Goal: Task Accomplishment & Management: Complete application form

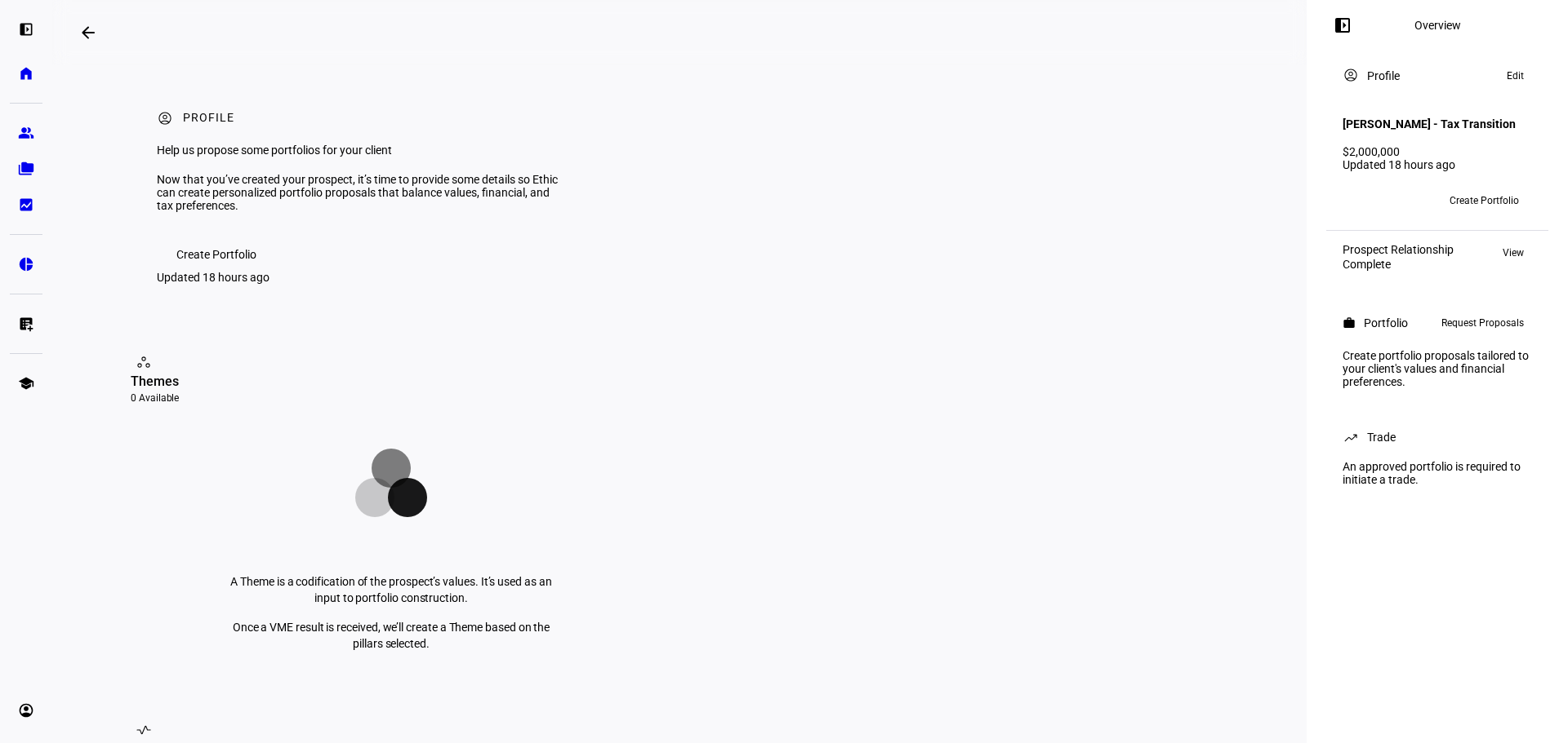
click at [1466, 317] on span "Request Proposals" at bounding box center [1483, 323] width 83 height 20
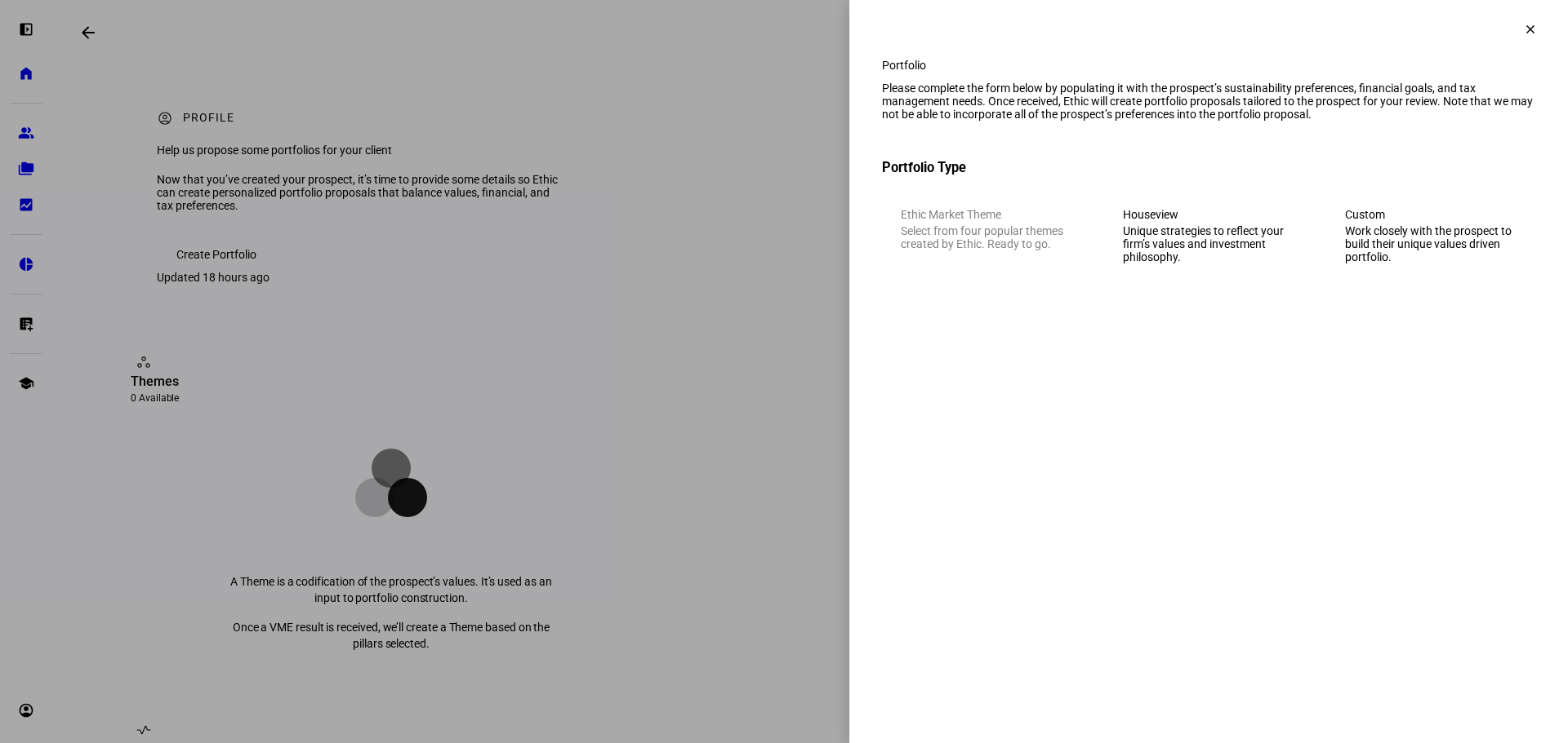
click at [1177, 222] on div "Houseview" at bounding box center [1208, 214] width 172 height 13
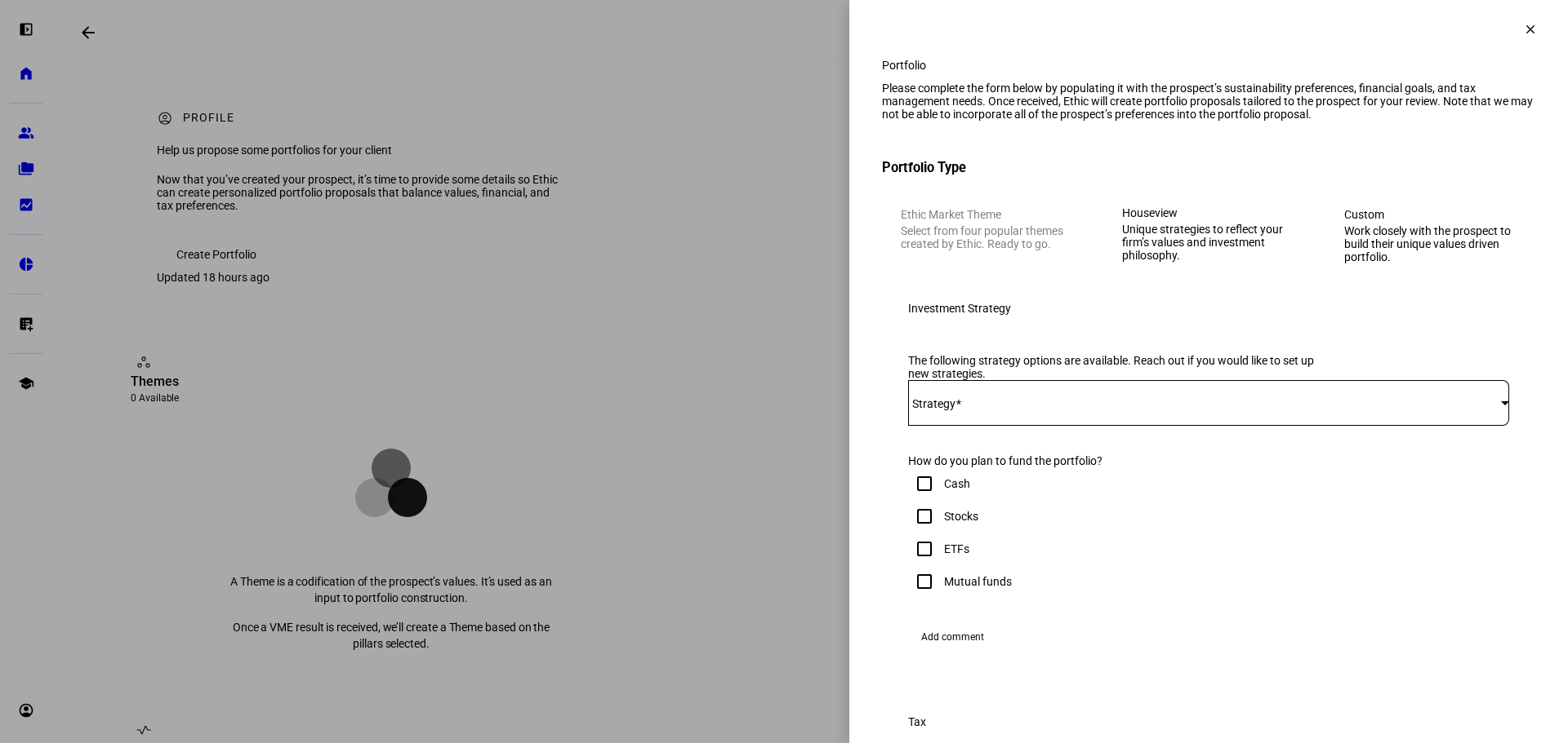
click at [978, 426] on div at bounding box center [1208, 403] width 601 height 46
click at [982, 534] on span "FreeGulliver - Active Tax Strategy - IWB" at bounding box center [1007, 540] width 193 height 13
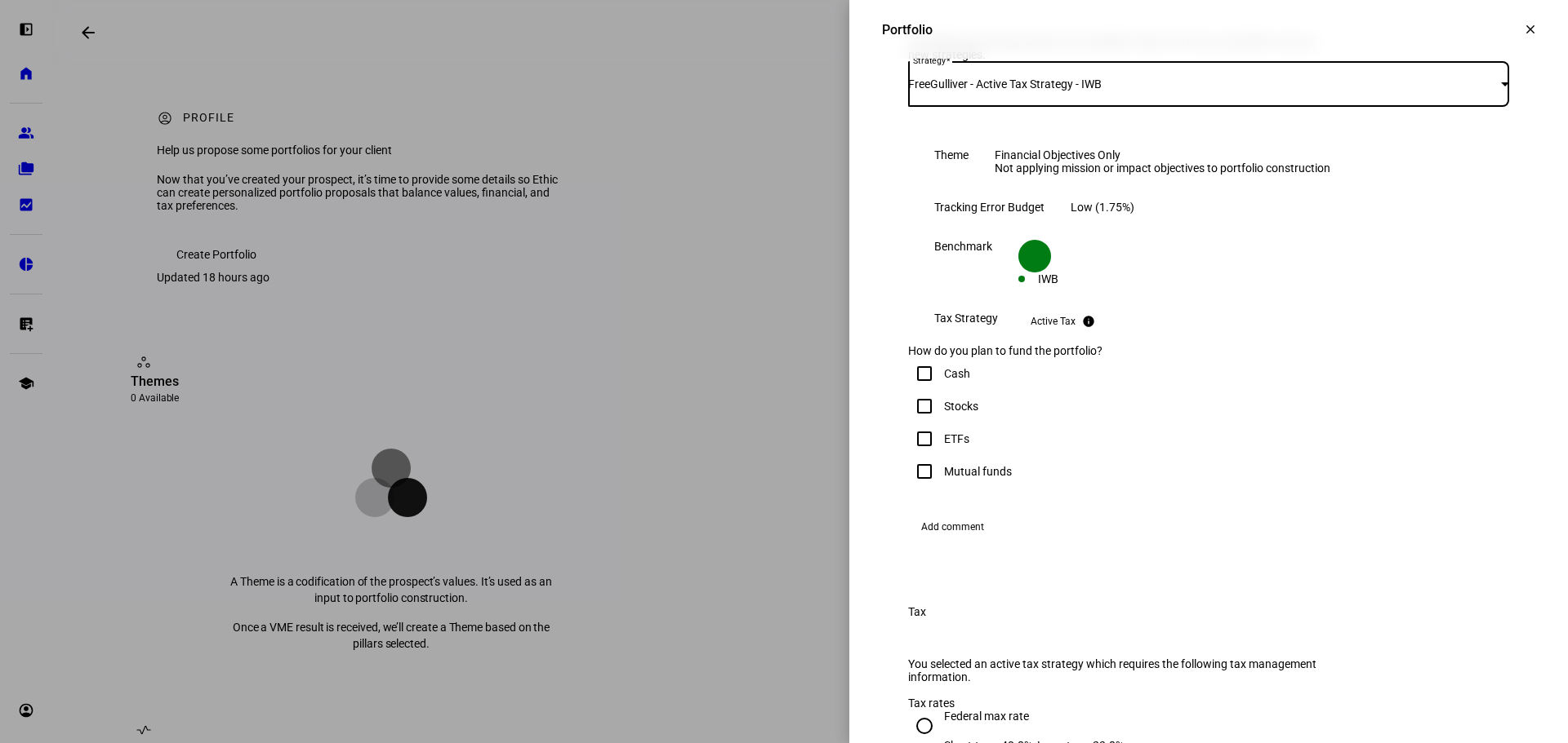
scroll to position [450, 0]
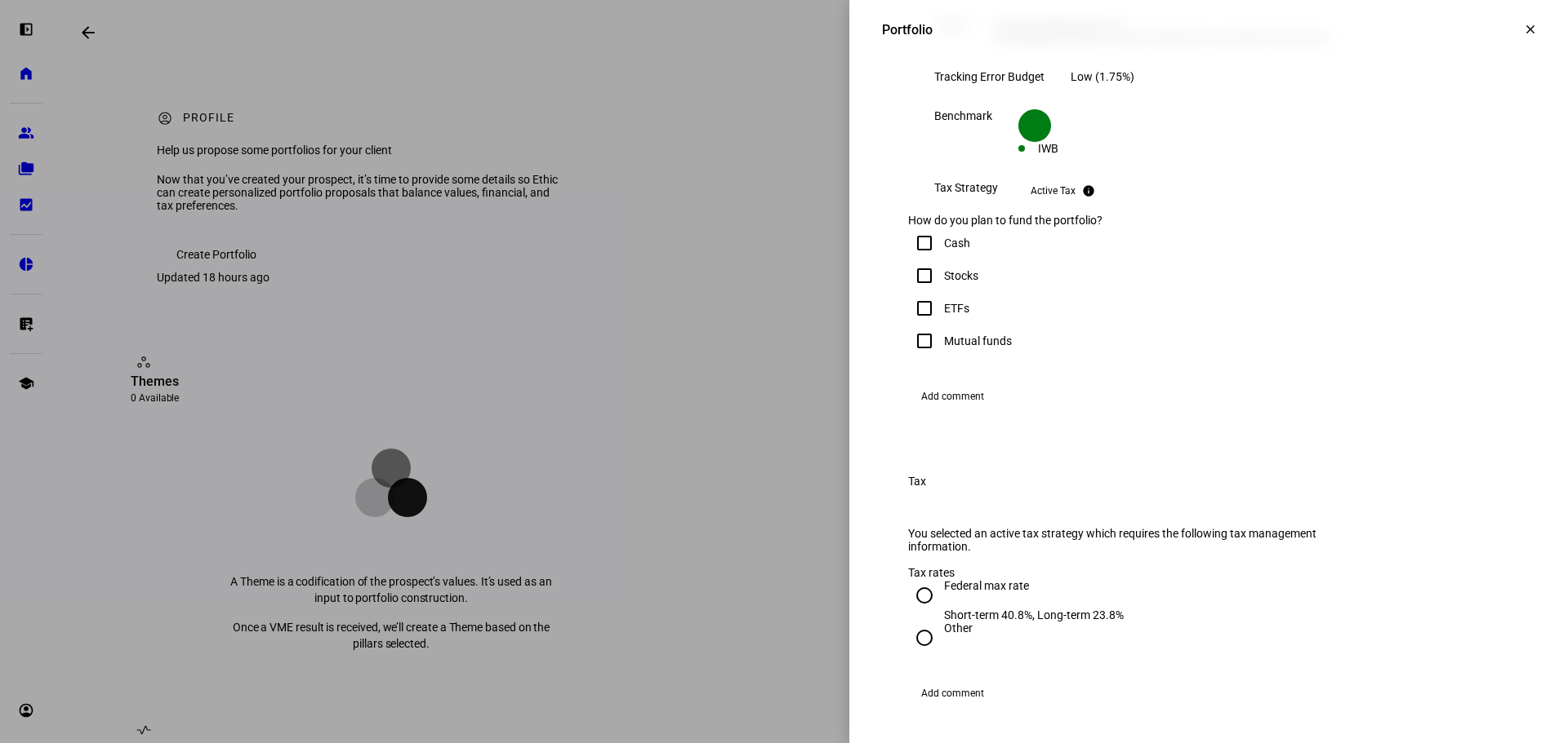
click at [914, 292] on input "Stocks" at bounding box center [925, 276] width 33 height 33
checkbox input "false"
click at [914, 325] on input "ETFs" at bounding box center [925, 309] width 33 height 33
checkbox input "true"
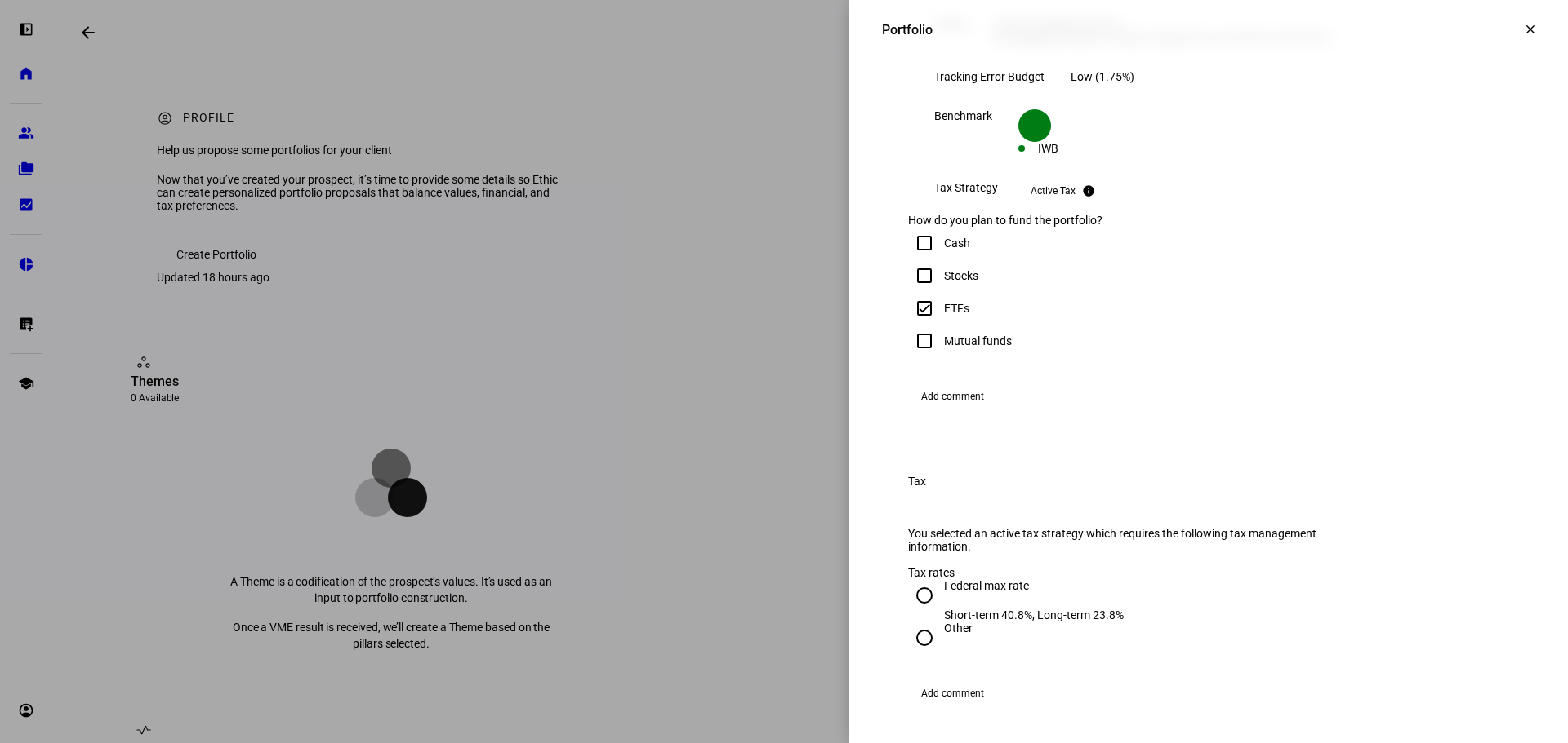
click at [914, 358] on input "Mutual funds" at bounding box center [925, 341] width 33 height 33
checkbox input "true"
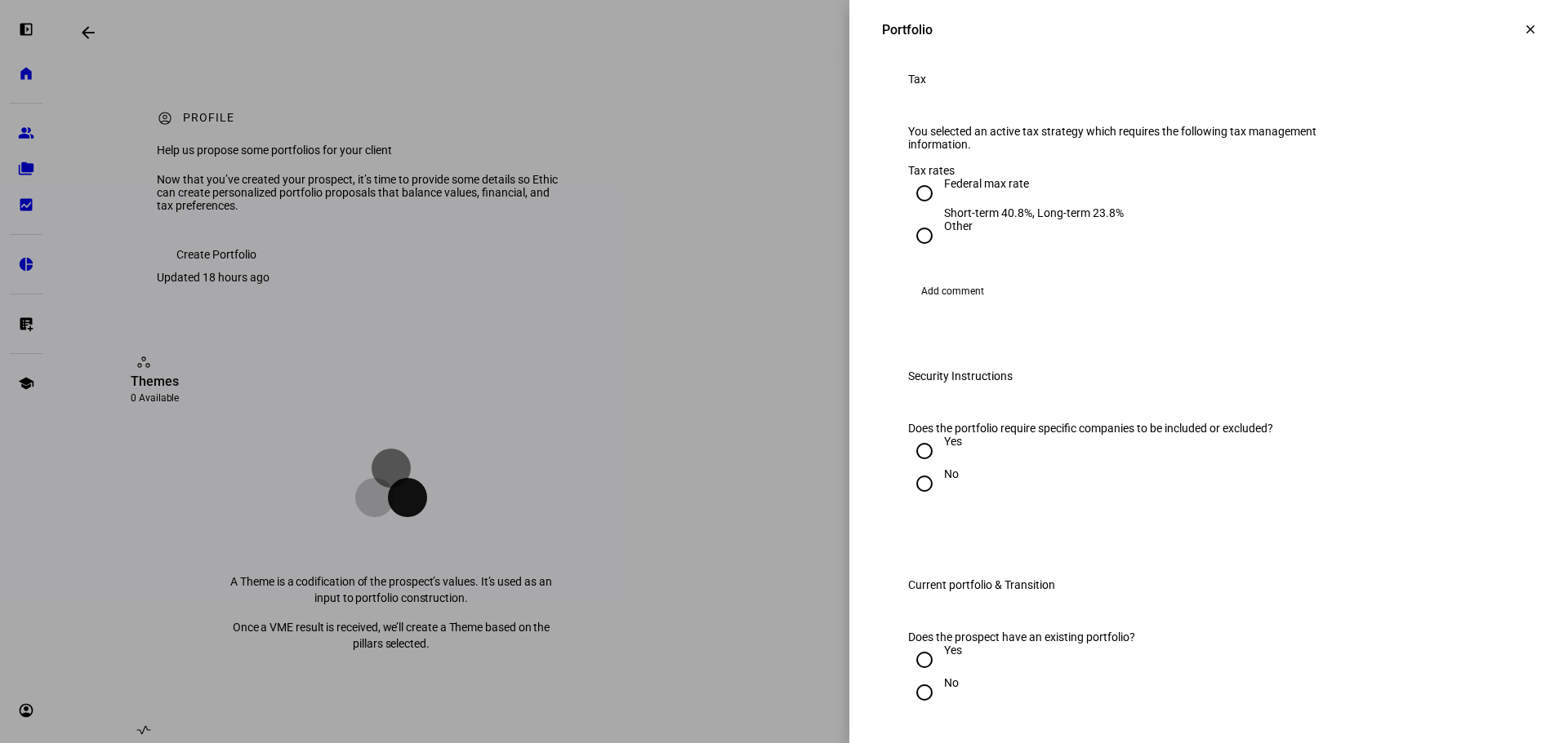
scroll to position [852, 0]
click at [910, 209] on input "Federal max rate Short-term 40.8%, Long-term 23.8%" at bounding box center [925, 192] width 33 height 33
radio input "true"
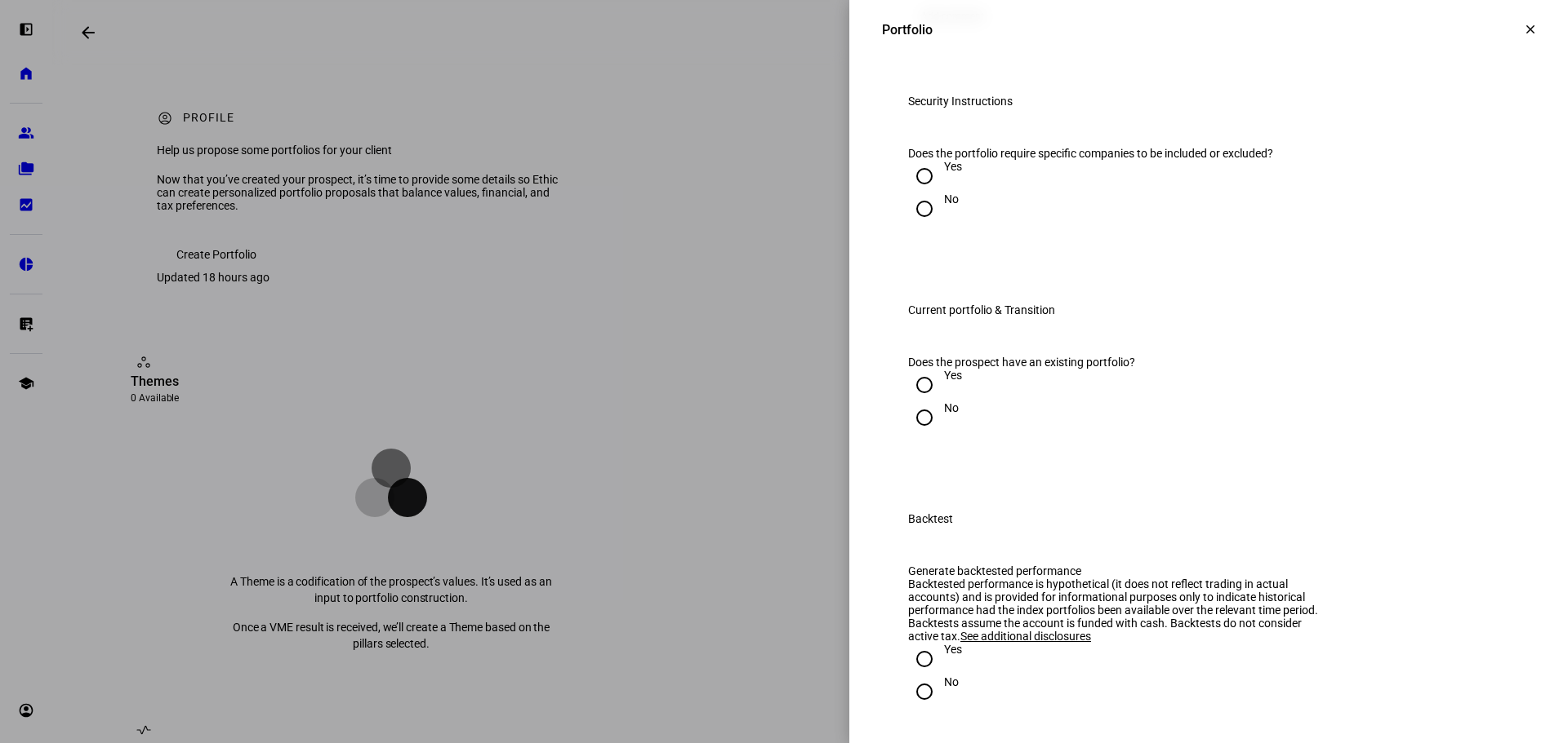
scroll to position [1127, 0]
click at [912, 224] on input "No" at bounding box center [925, 208] width 33 height 33
radio input "true"
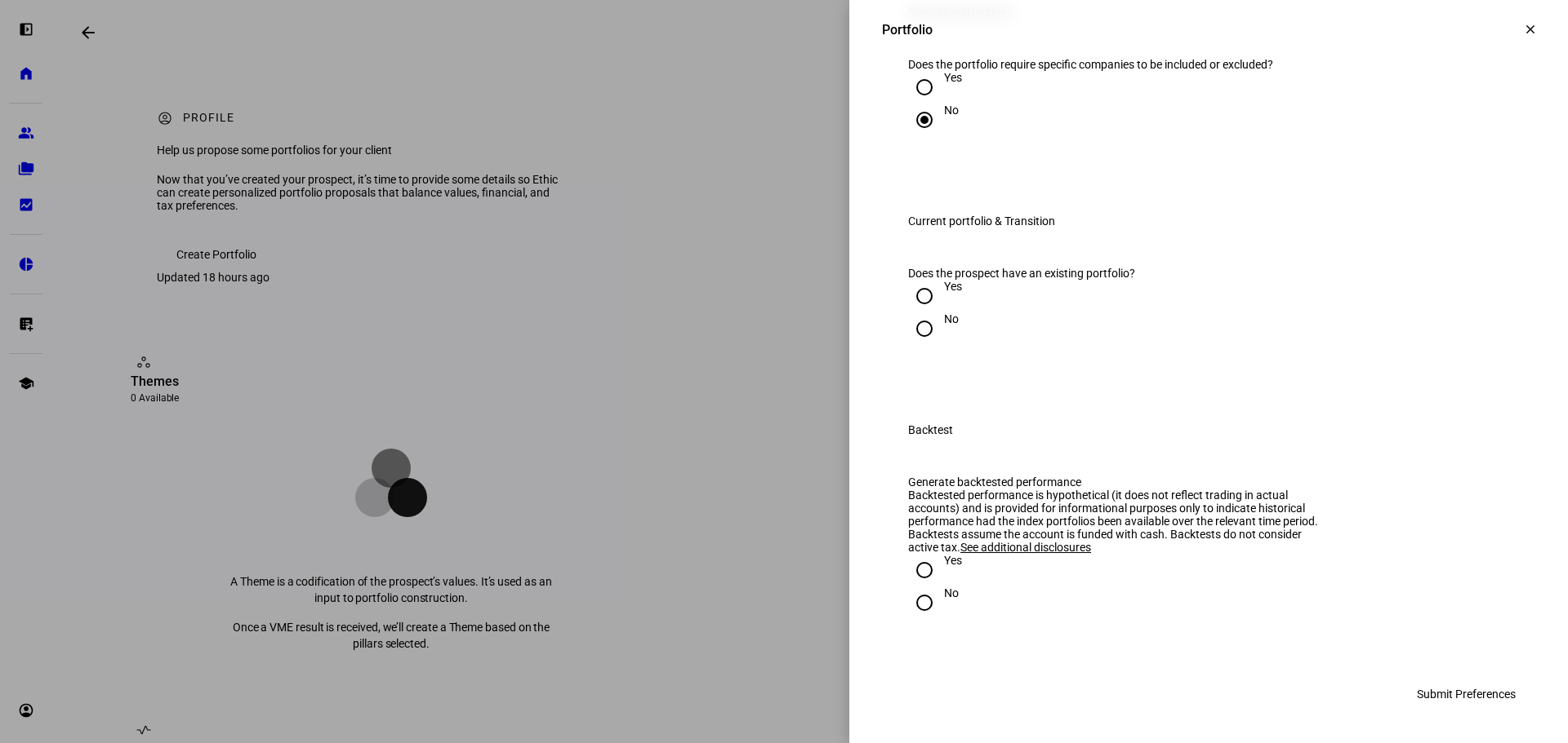
click at [912, 313] on input "Yes" at bounding box center [925, 297] width 33 height 33
radio input "true"
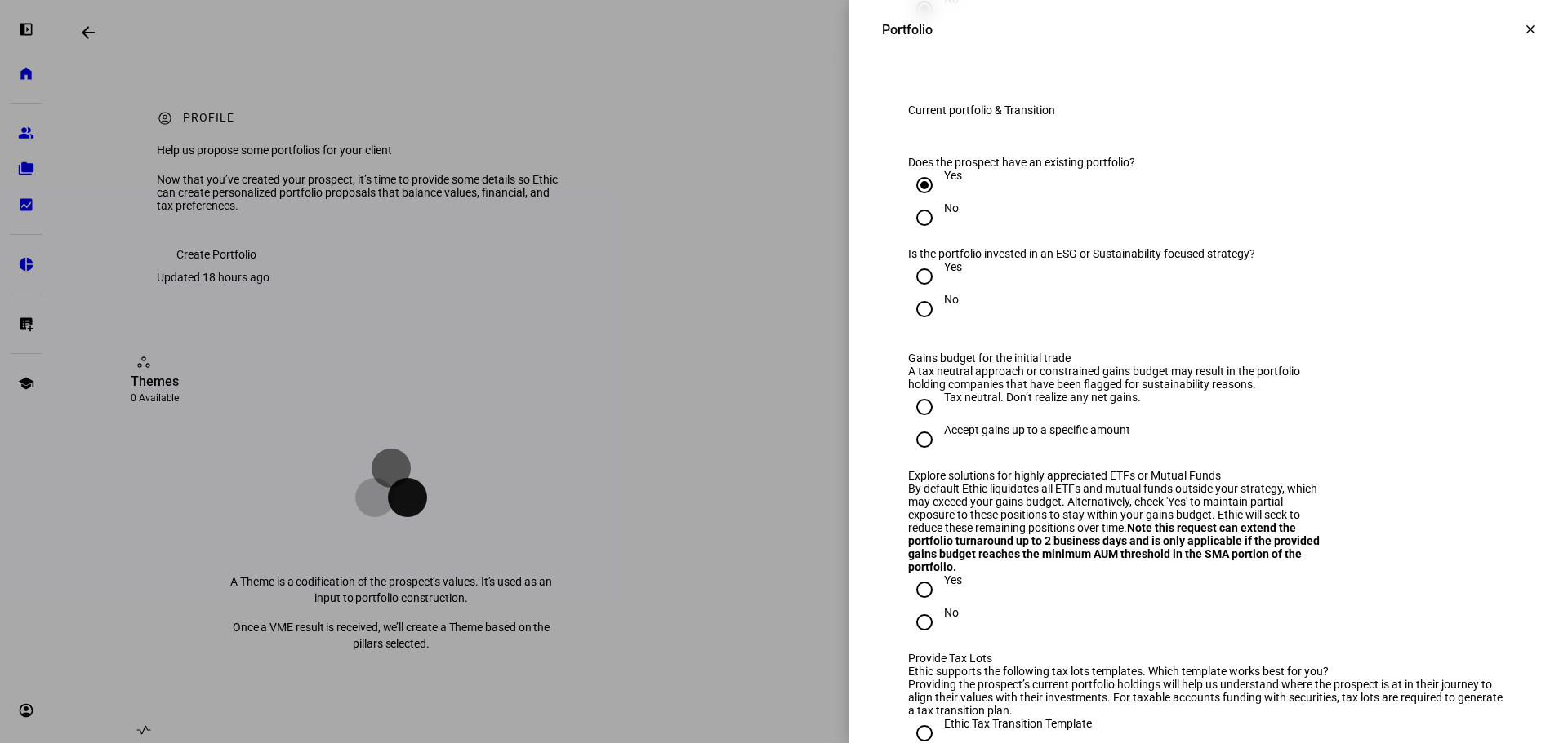
click at [908, 326] on input "No" at bounding box center [925, 309] width 33 height 33
radio input "true"
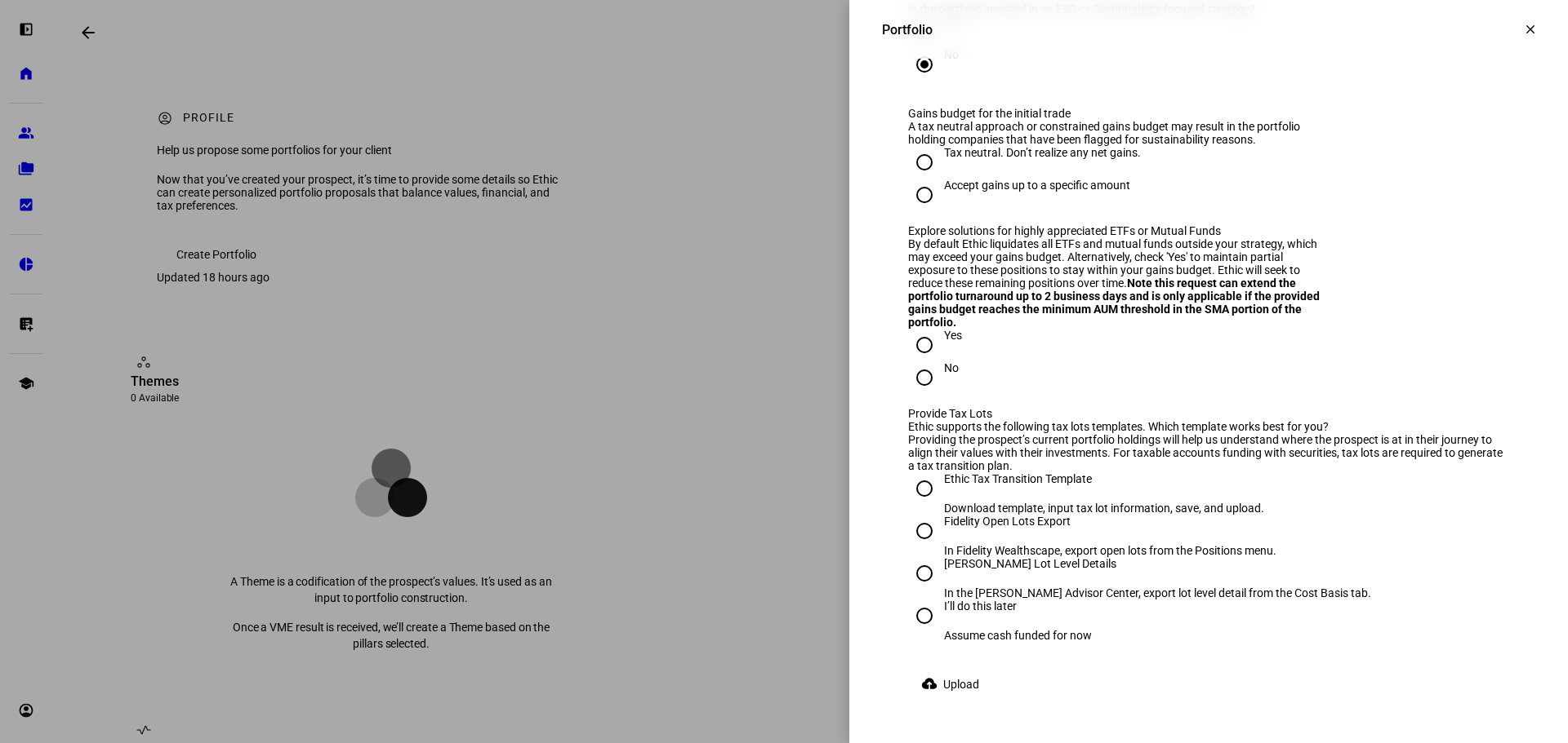
click at [912, 211] on input "Accept gains up to a specific amount" at bounding box center [925, 195] width 33 height 33
radio input "true"
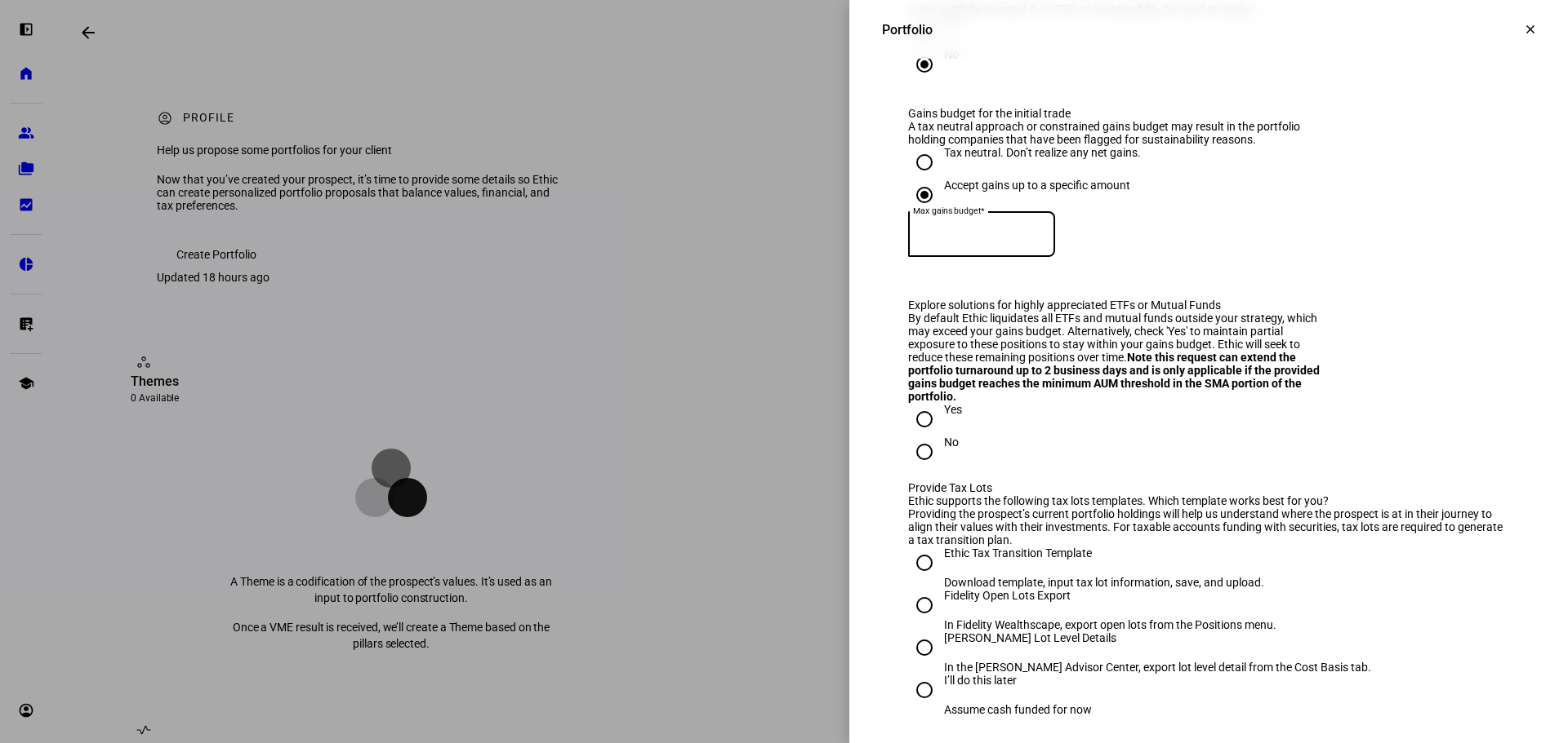
click at [965, 238] on input at bounding box center [982, 230] width 147 height 13
type input "5"
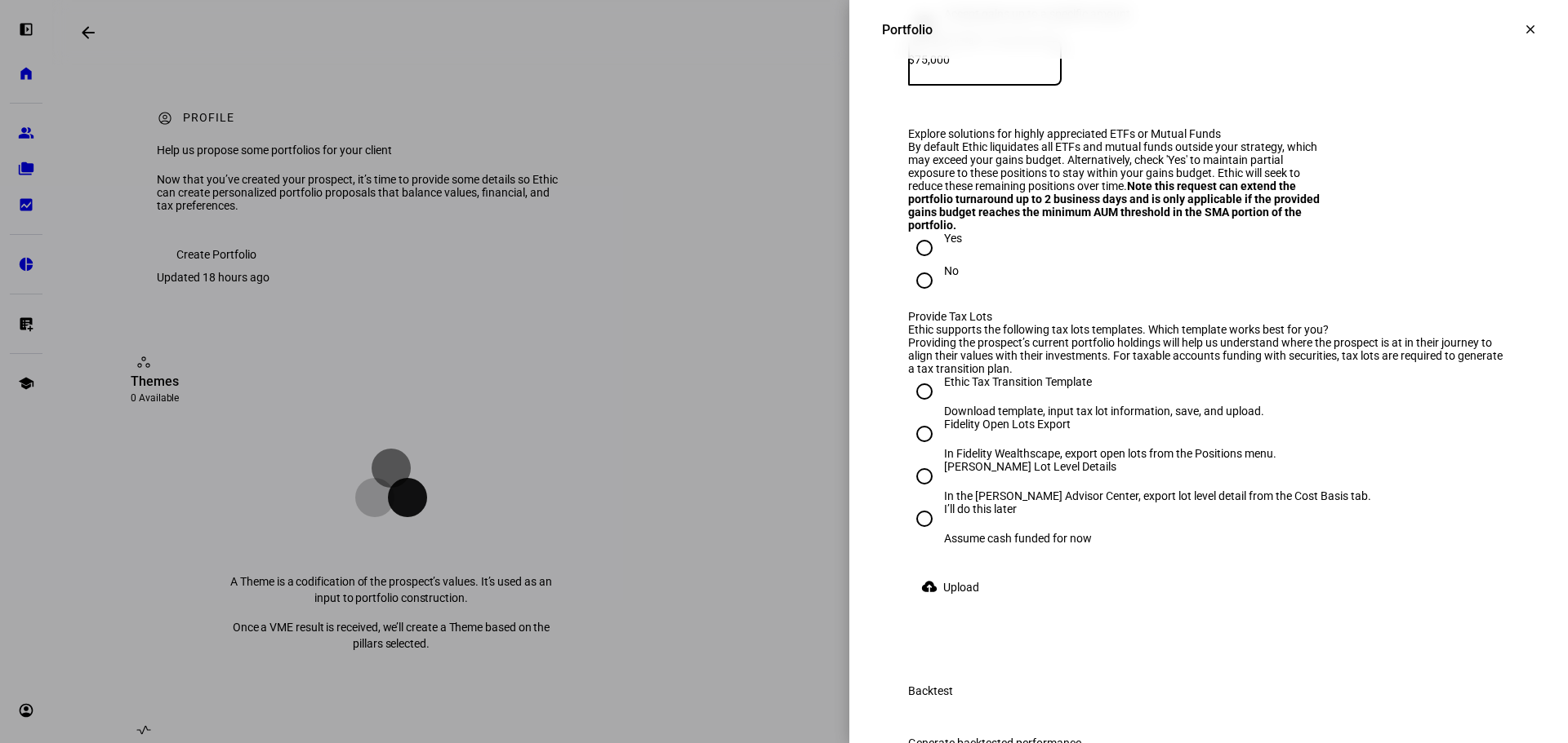
scroll to position [1744, 0]
type input "75,000"
click at [1057, 127] on eth-radio-group "Tax neutral. Don’t realize any net gains. Accept gains up to a specific amount …" at bounding box center [1208, 50] width 601 height 153
click at [915, 264] on input "Yes" at bounding box center [925, 247] width 33 height 33
radio input "true"
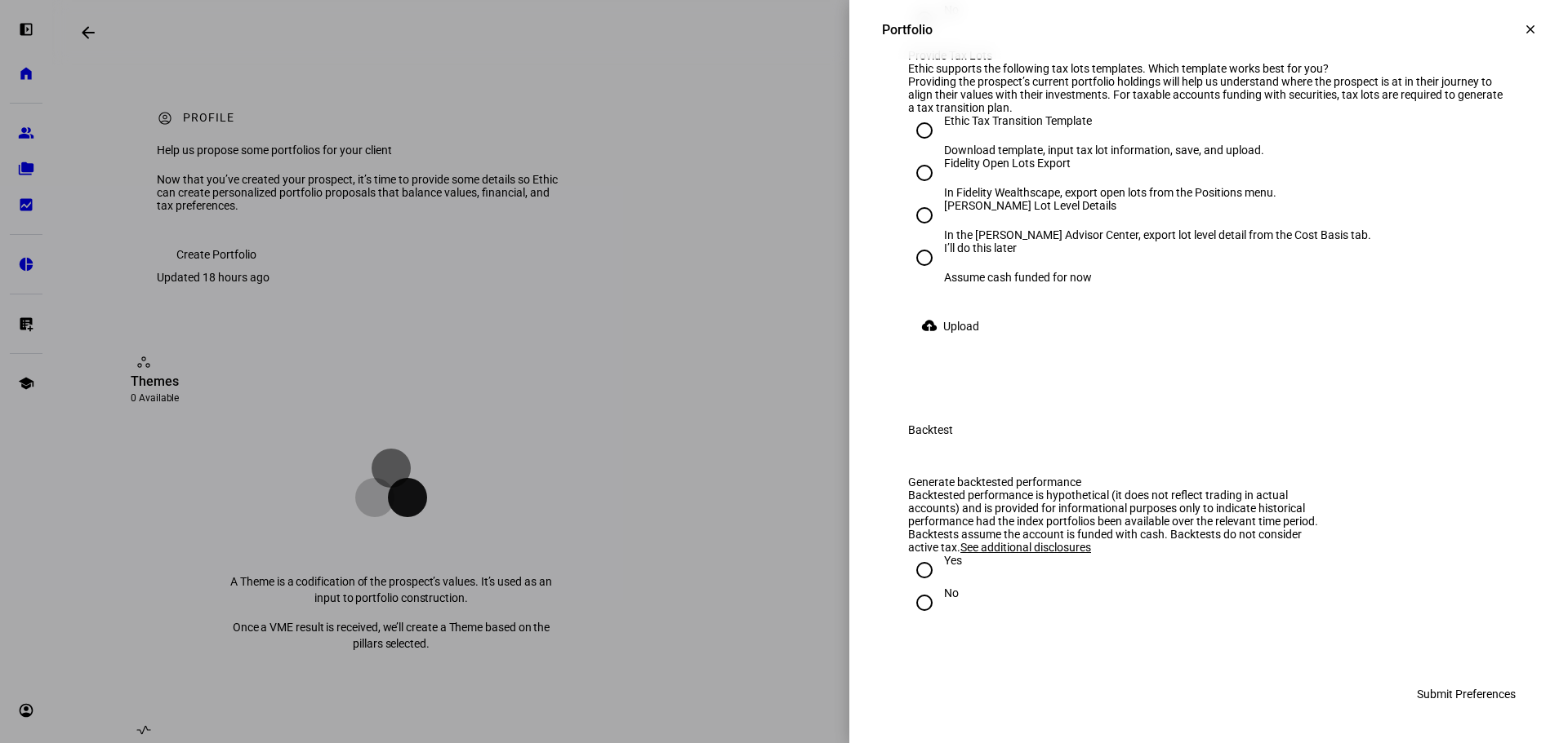
scroll to position [2123, 0]
click at [910, 232] on input "[PERSON_NAME] Lot Level Details In the [PERSON_NAME] Advisor Center, export lot…" at bounding box center [925, 215] width 33 height 33
radio input "true"
click at [927, 343] on span at bounding box center [953, 327] width 91 height 33
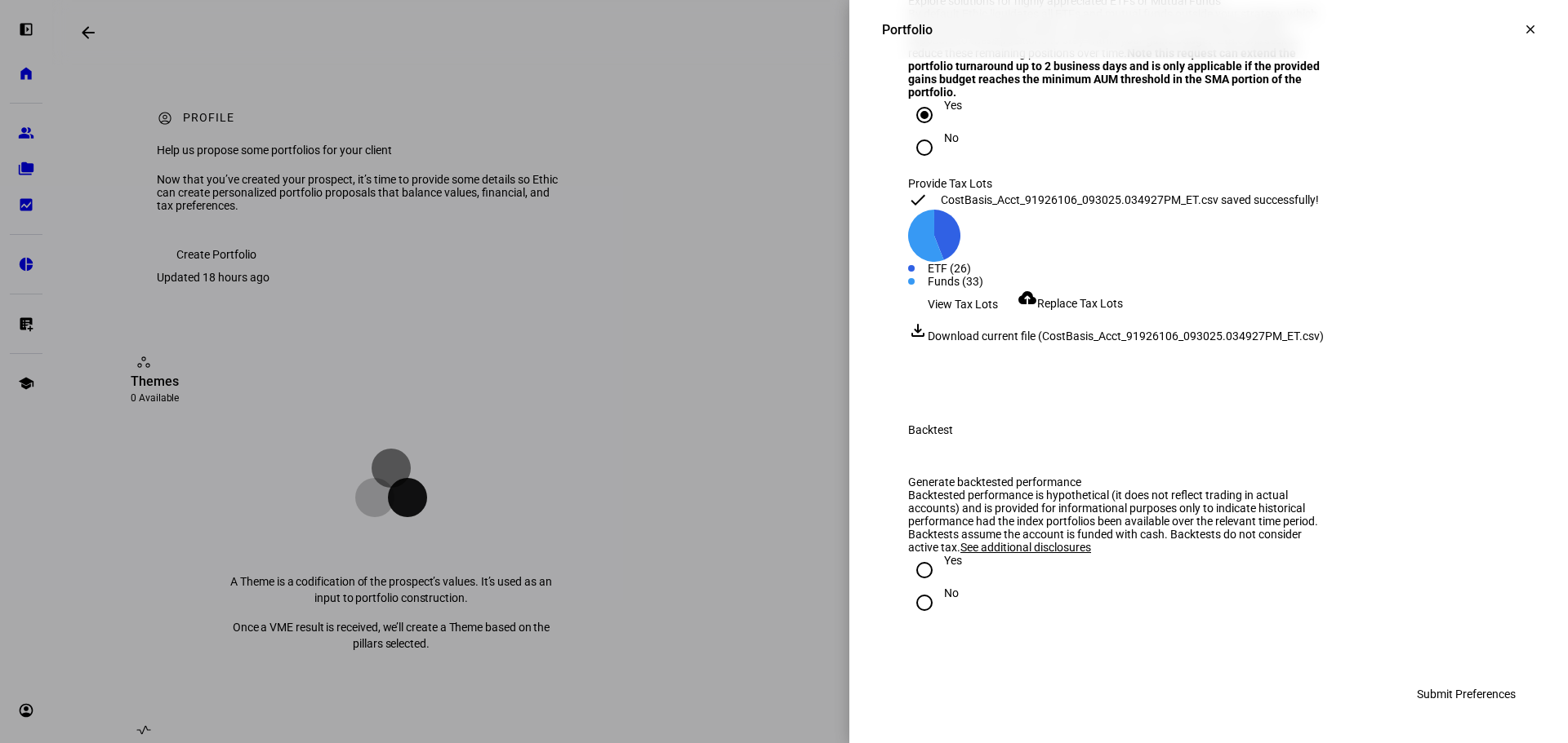
scroll to position [2284, 0]
click at [913, 604] on input "No" at bounding box center [925, 603] width 33 height 33
radio input "true"
click at [1433, 690] on span "Submit Preferences" at bounding box center [1466, 695] width 99 height 33
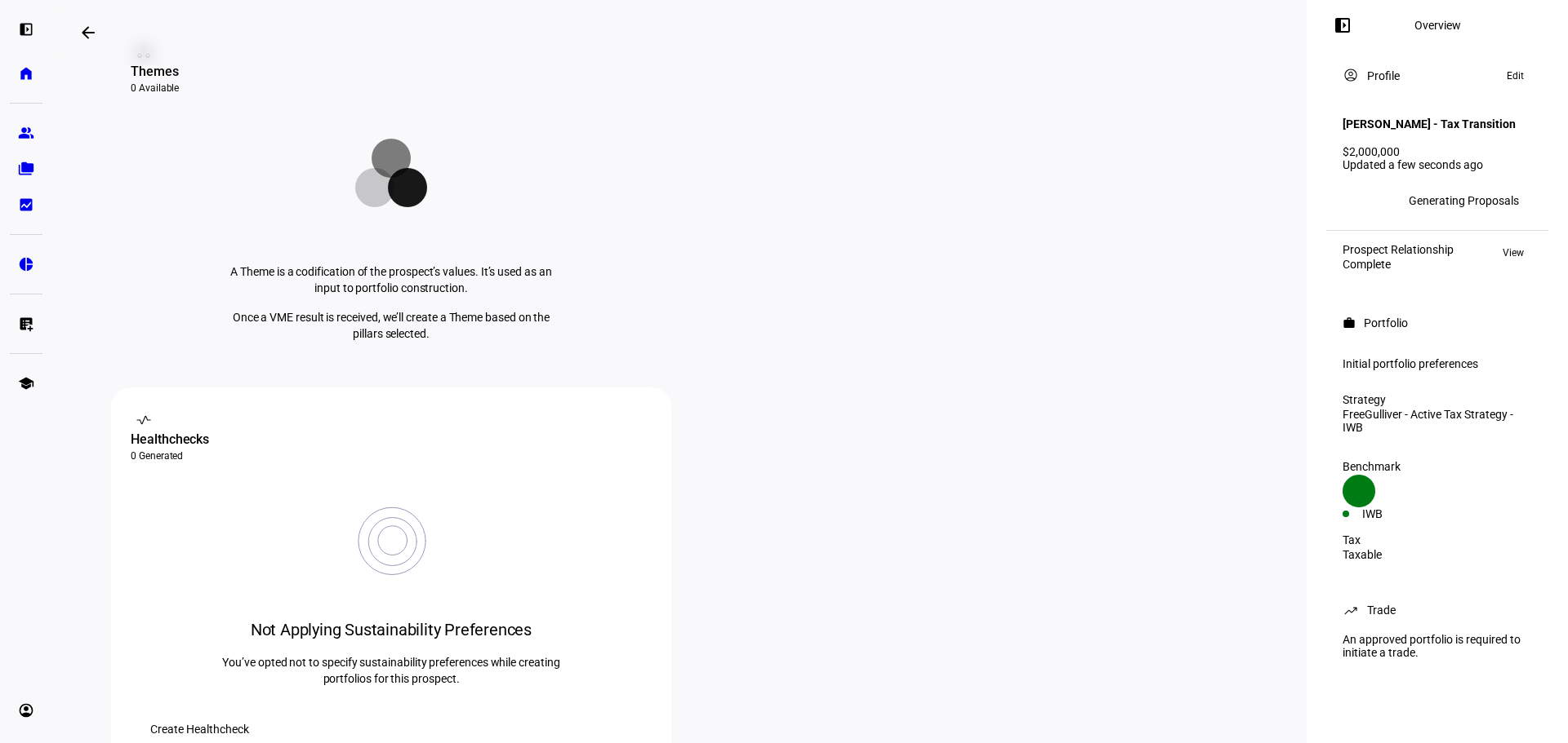
scroll to position [0, 0]
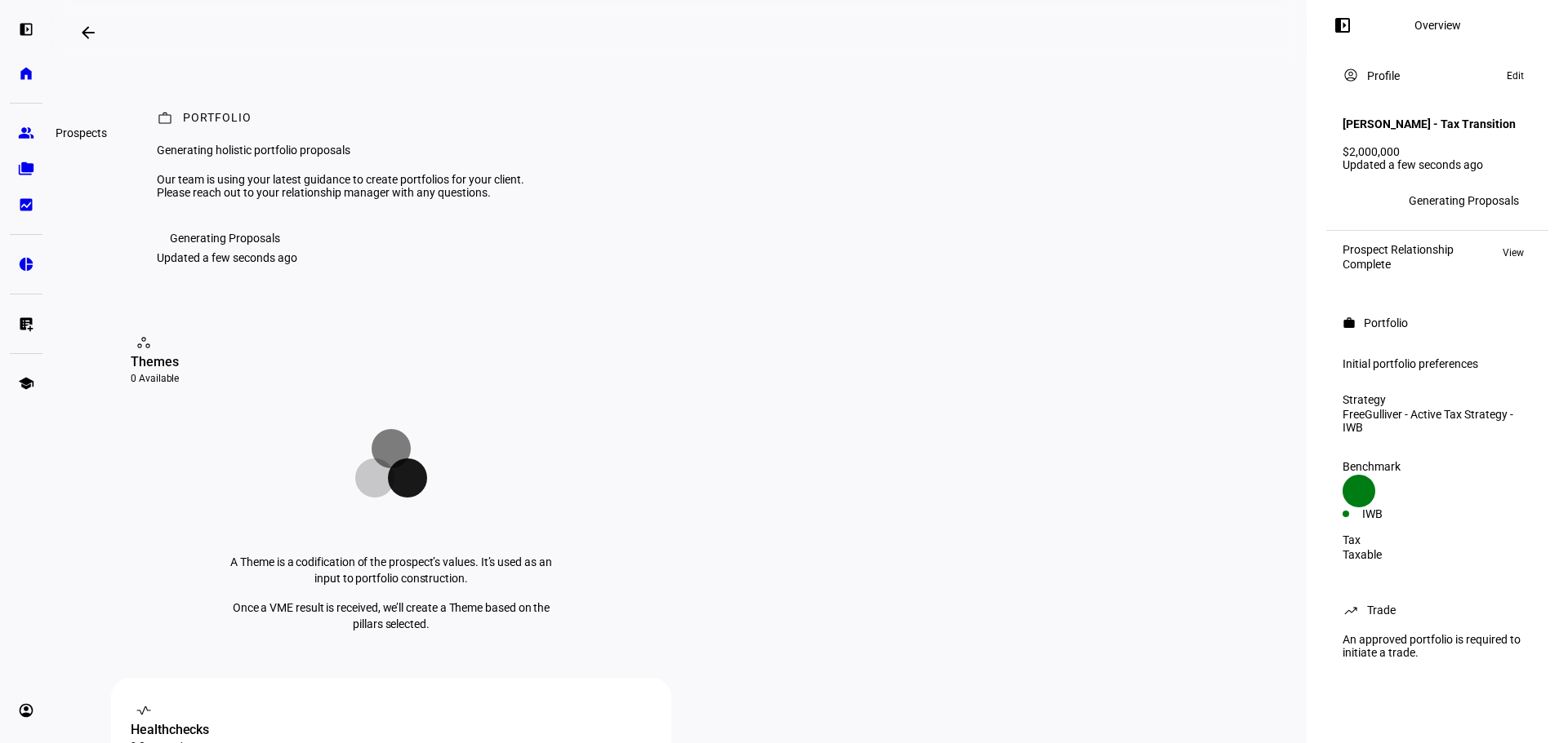
click at [22, 138] on eth-mat-symbol "group" at bounding box center [26, 133] width 16 height 16
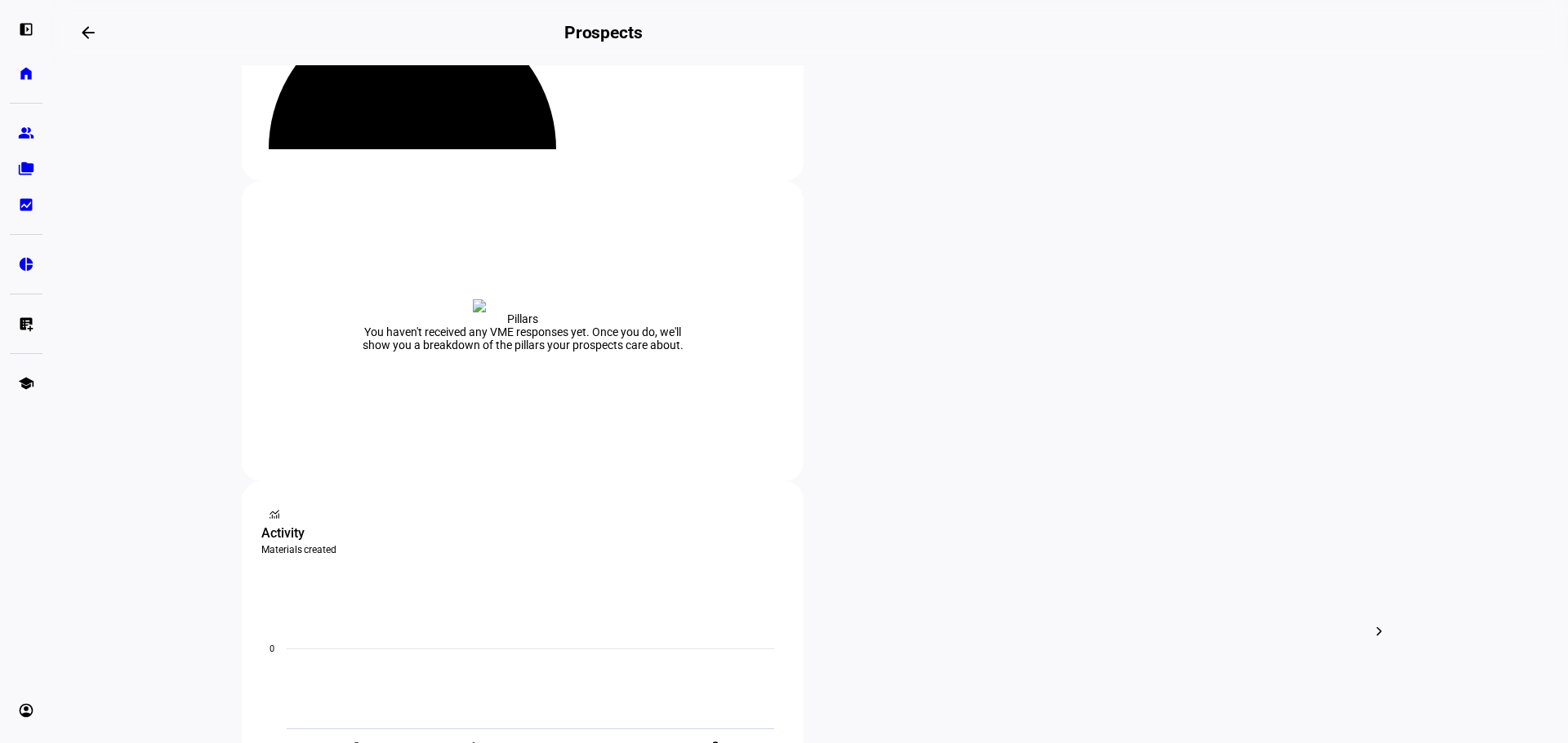
scroll to position [241, 0]
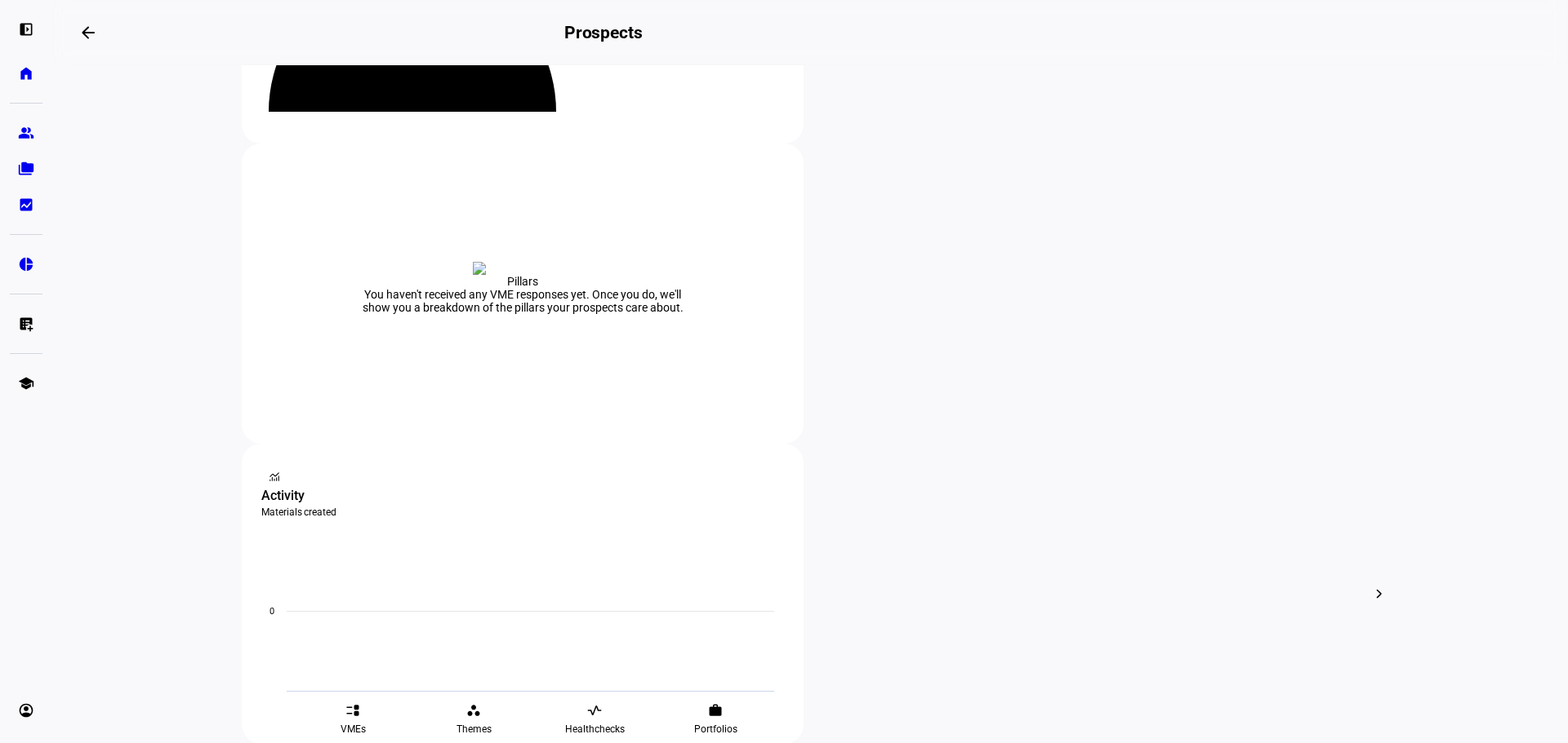
click at [998, 393] on div at bounding box center [784, 372] width 1568 height 743
click at [506, 619] on div at bounding box center [784, 372] width 1568 height 743
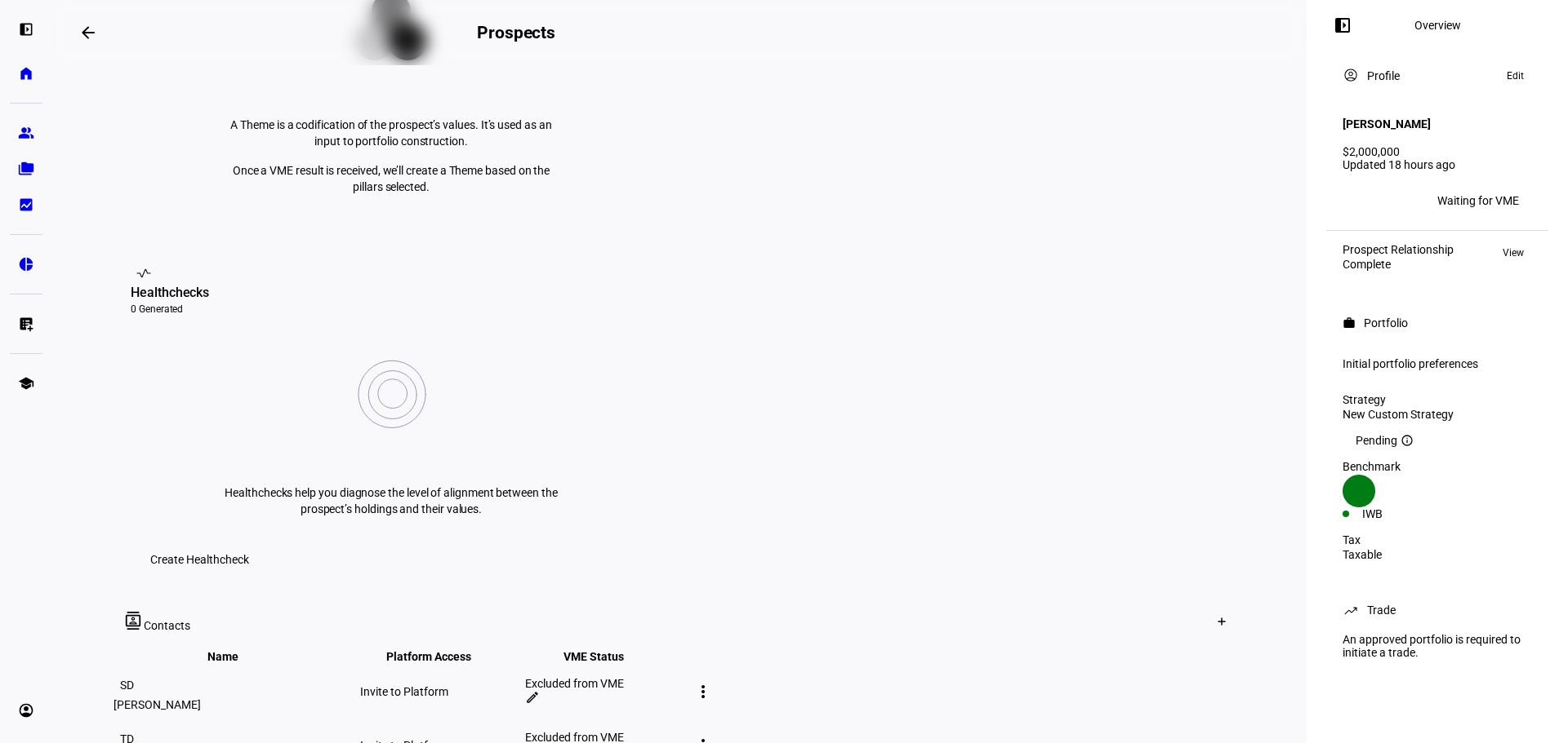
scroll to position [438, 0]
click at [713, 682] on mat-icon "more_vert" at bounding box center [703, 691] width 20 height 20
click at [1266, 421] on div at bounding box center [784, 372] width 1568 height 743
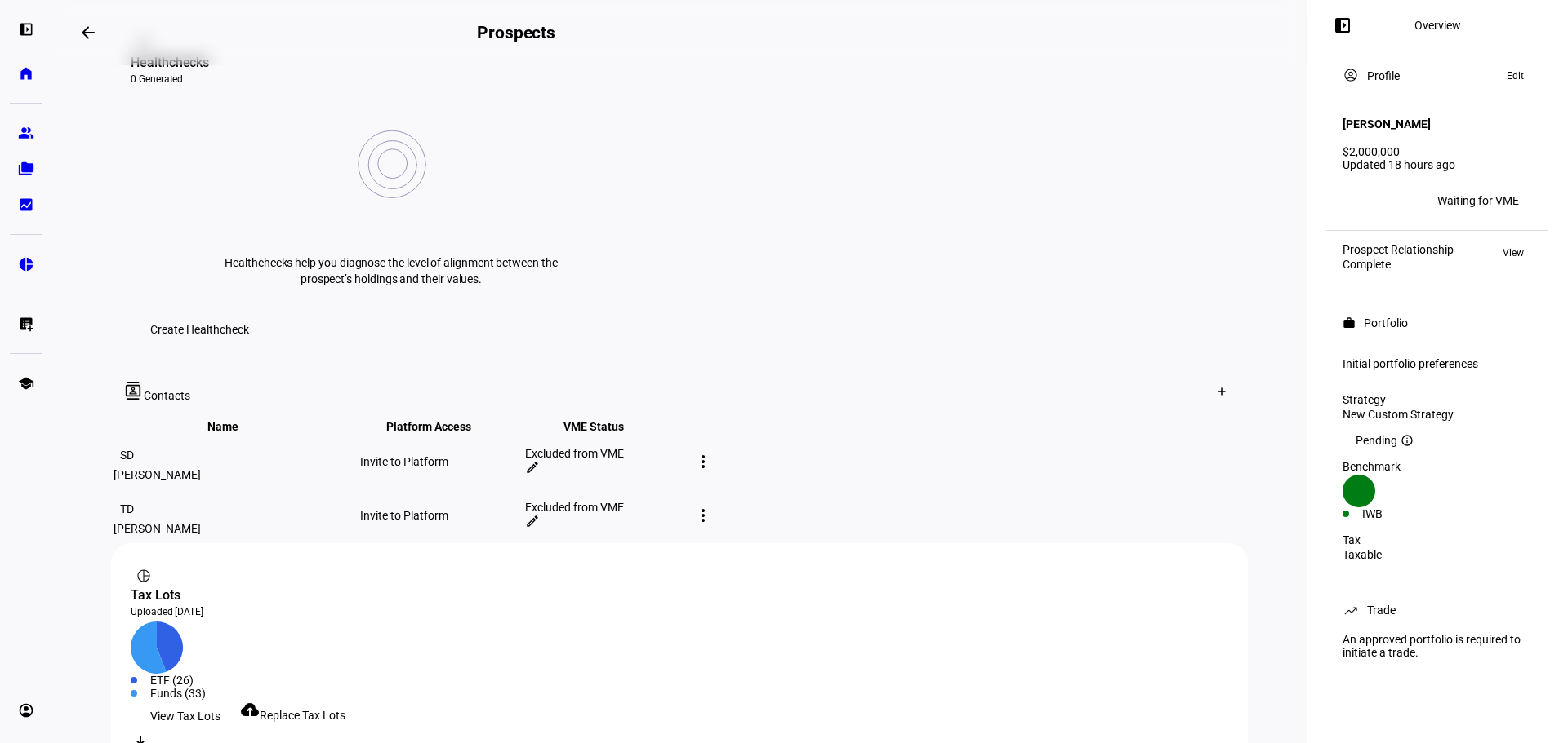
scroll to position [667, 0]
click at [1484, 194] on div "Waiting for VME" at bounding box center [1477, 200] width 82 height 13
click at [1517, 75] on span "Edit" at bounding box center [1515, 76] width 17 height 20
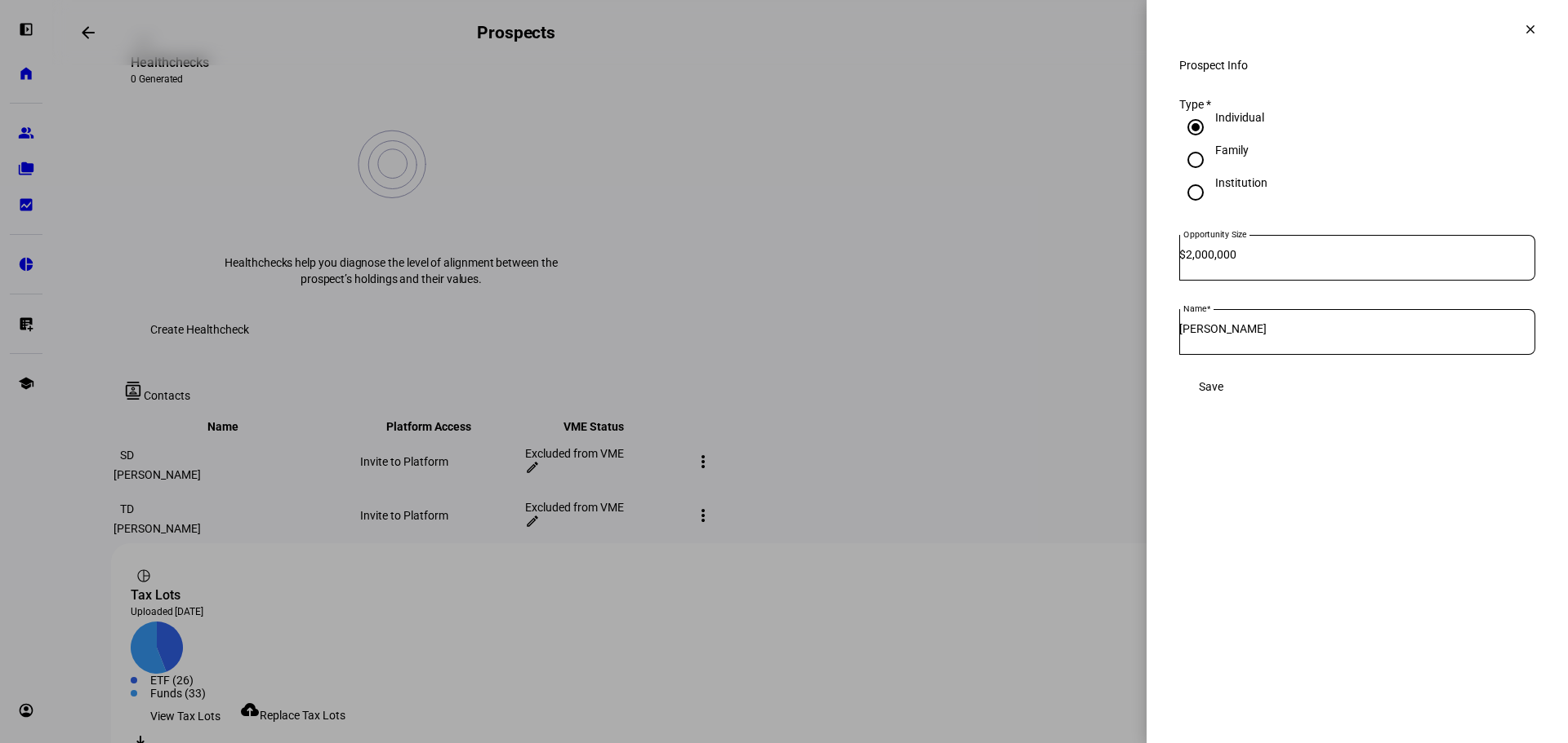
click at [1522, 37] on span at bounding box center [1529, 28] width 39 height 39
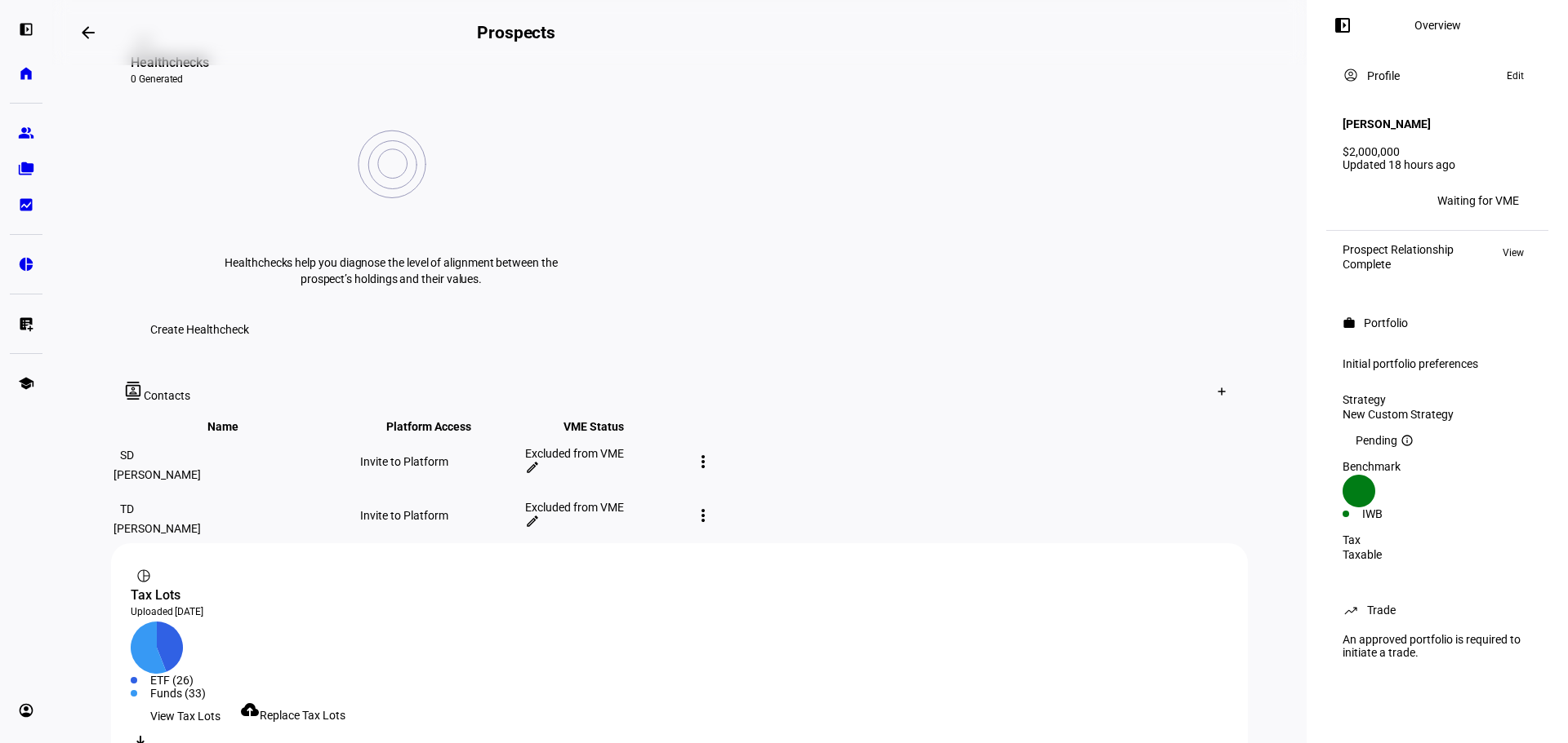
scroll to position [598, 0]
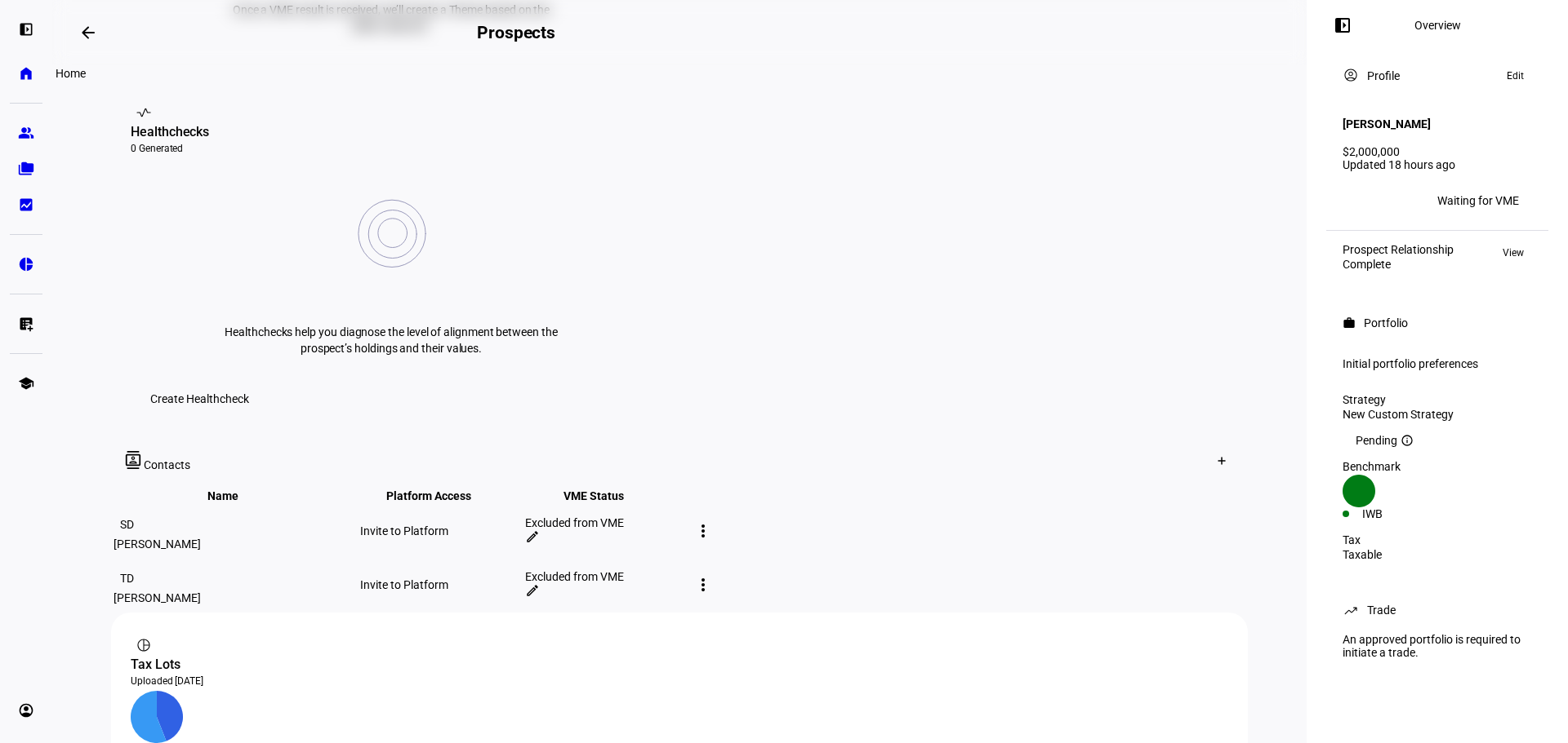
click at [25, 68] on eth-mat-symbol "home" at bounding box center [26, 73] width 16 height 16
